Goal: Information Seeking & Learning: Learn about a topic

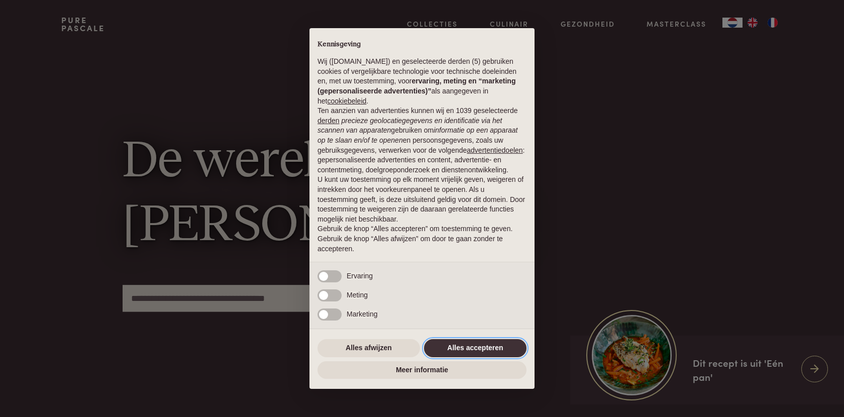
click at [463, 355] on button "Alles accepteren" at bounding box center [475, 348] width 103 height 18
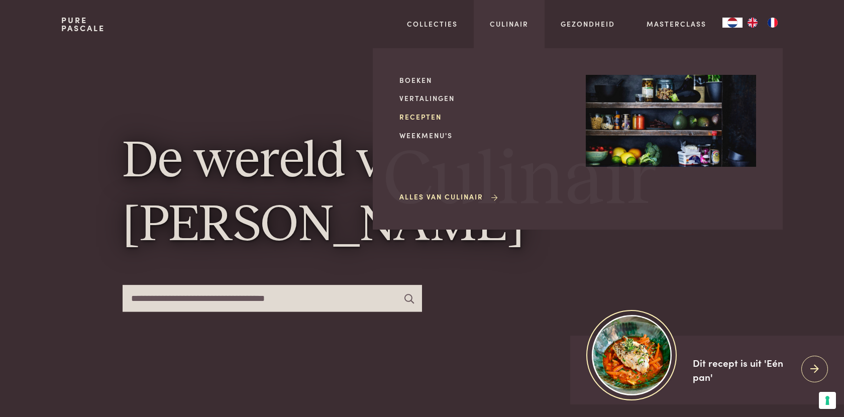
click at [412, 117] on link "Recepten" at bounding box center [485, 117] width 170 height 11
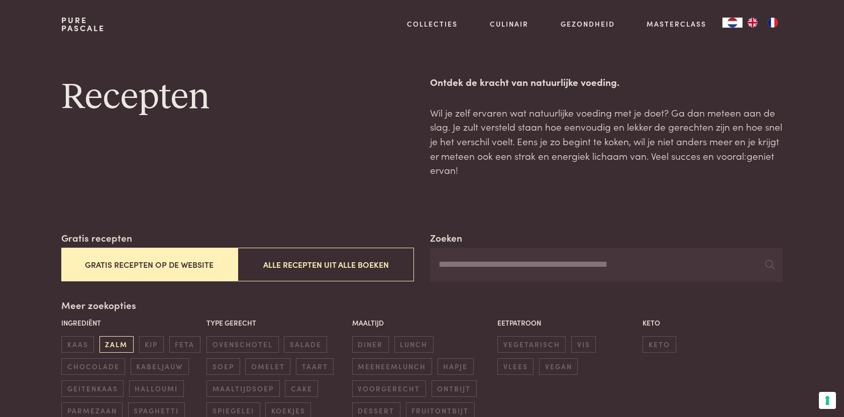
click at [113, 344] on span "zalm" at bounding box center [117, 344] width 34 height 17
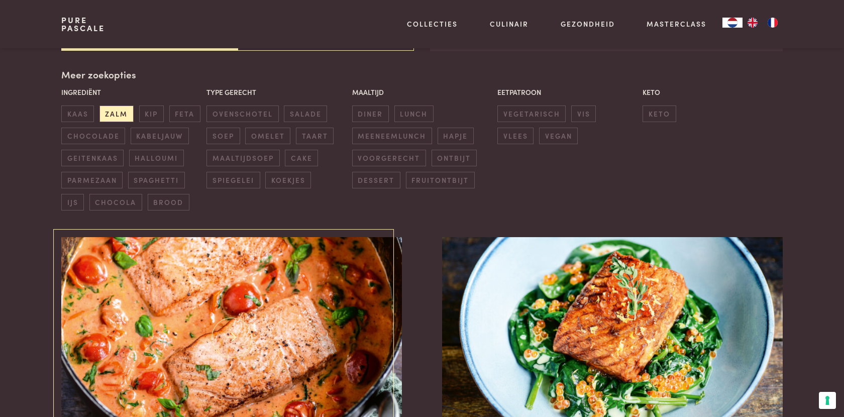
scroll to position [231, 0]
click at [301, 302] on img at bounding box center [231, 337] width 341 height 201
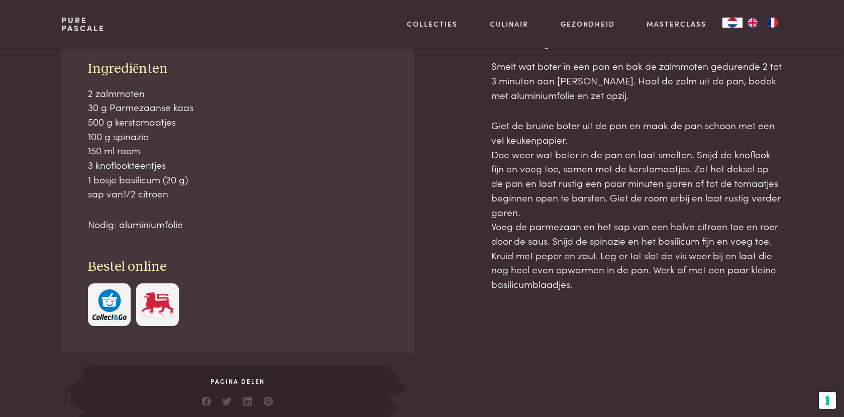
scroll to position [483, 0]
